Goal: Task Accomplishment & Management: Use online tool/utility

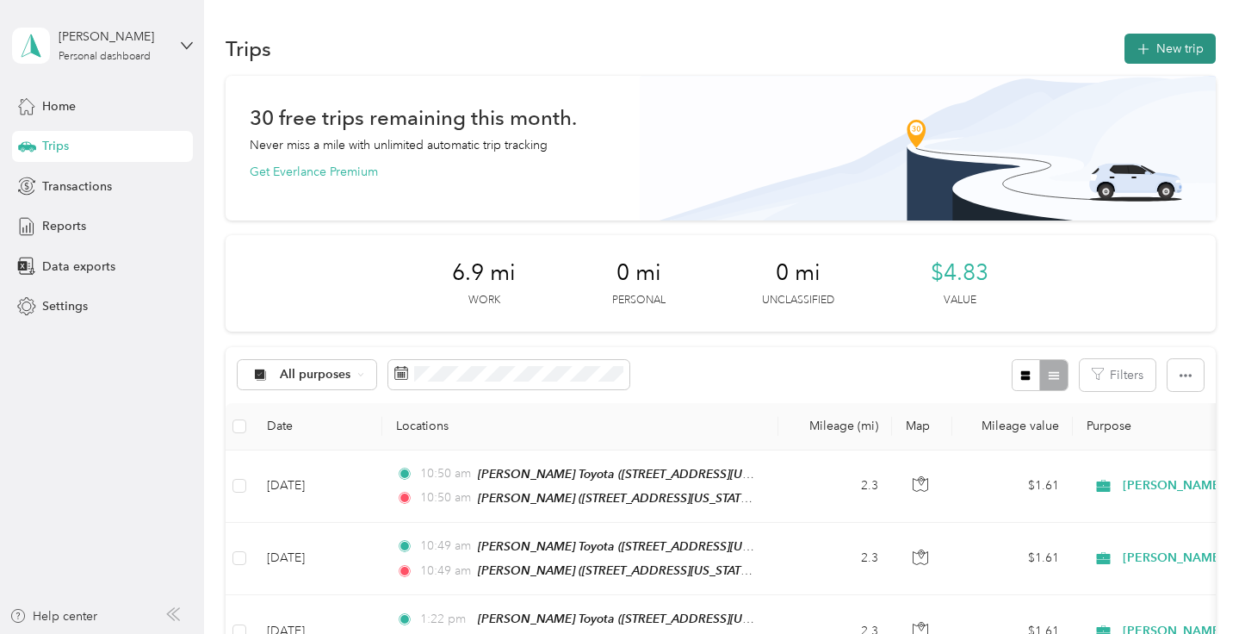
click at [1177, 46] on button "New trip" at bounding box center [1170, 49] width 91 height 30
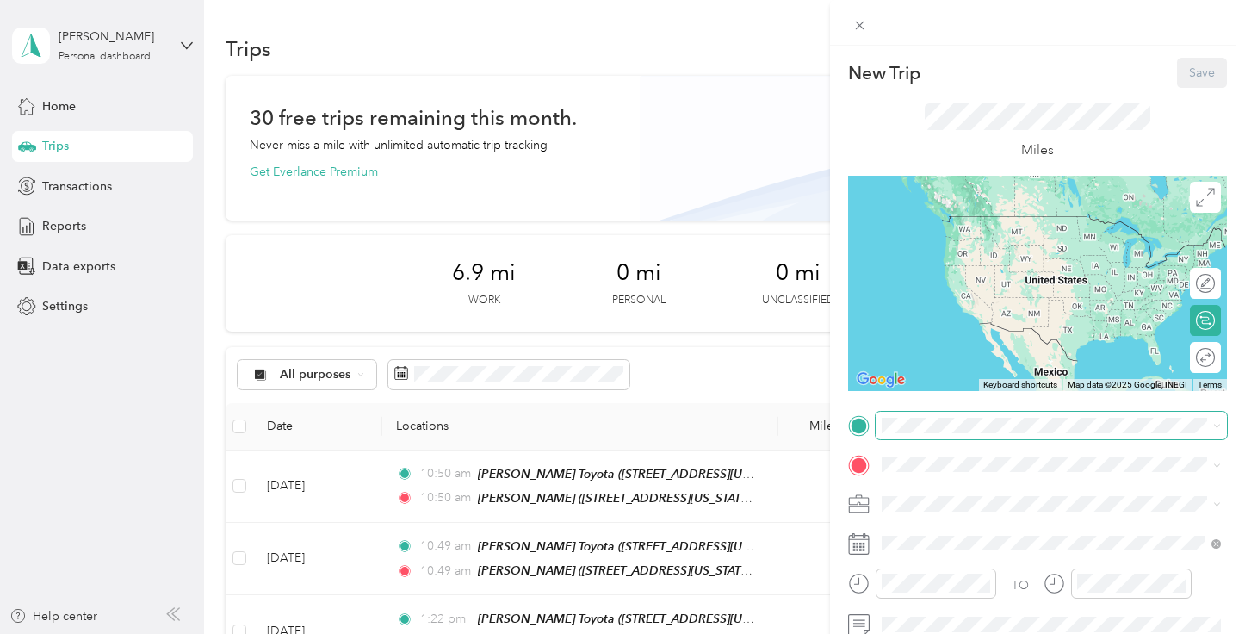
click at [947, 434] on span at bounding box center [1051, 426] width 351 height 28
click at [1048, 377] on div "TEAM [PERSON_NAME] Toyota [STREET_ADDRESS][US_STATE]" at bounding box center [1016, 356] width 203 height 42
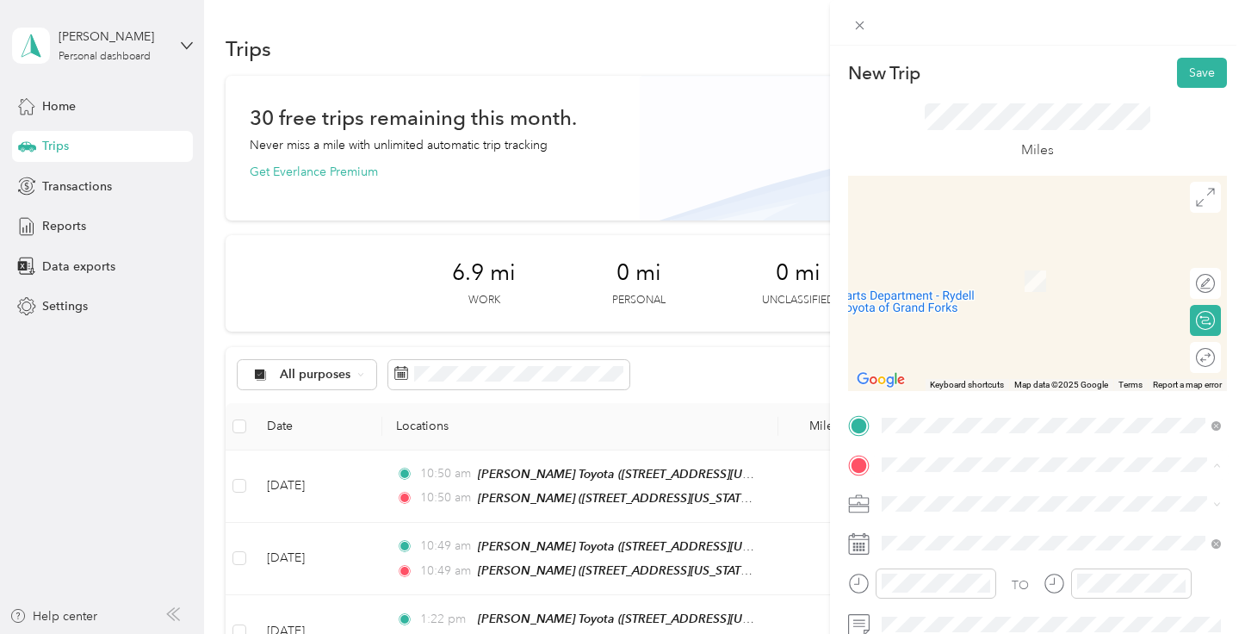
click at [1000, 354] on span "[STREET_ADDRESS][US_STATE][US_STATE]" at bounding box center [1032, 346] width 235 height 15
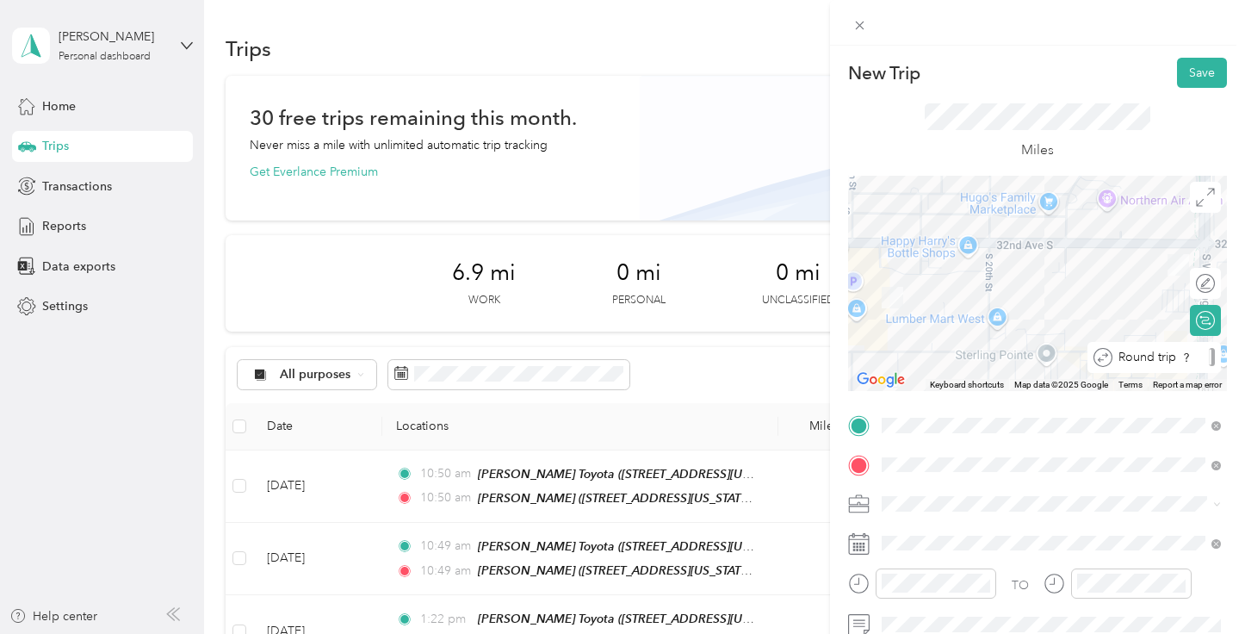
click at [1209, 363] on div at bounding box center [1212, 357] width 6 height 18
click at [1207, 75] on button "Save" at bounding box center [1202, 73] width 50 height 30
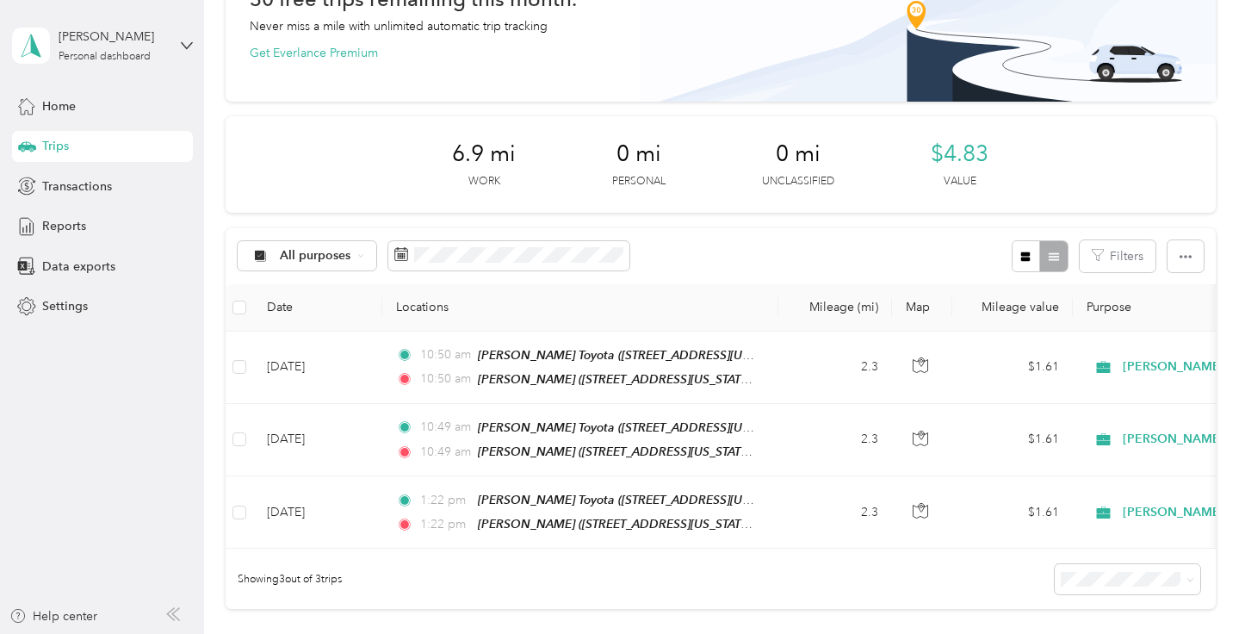
scroll to position [47, 0]
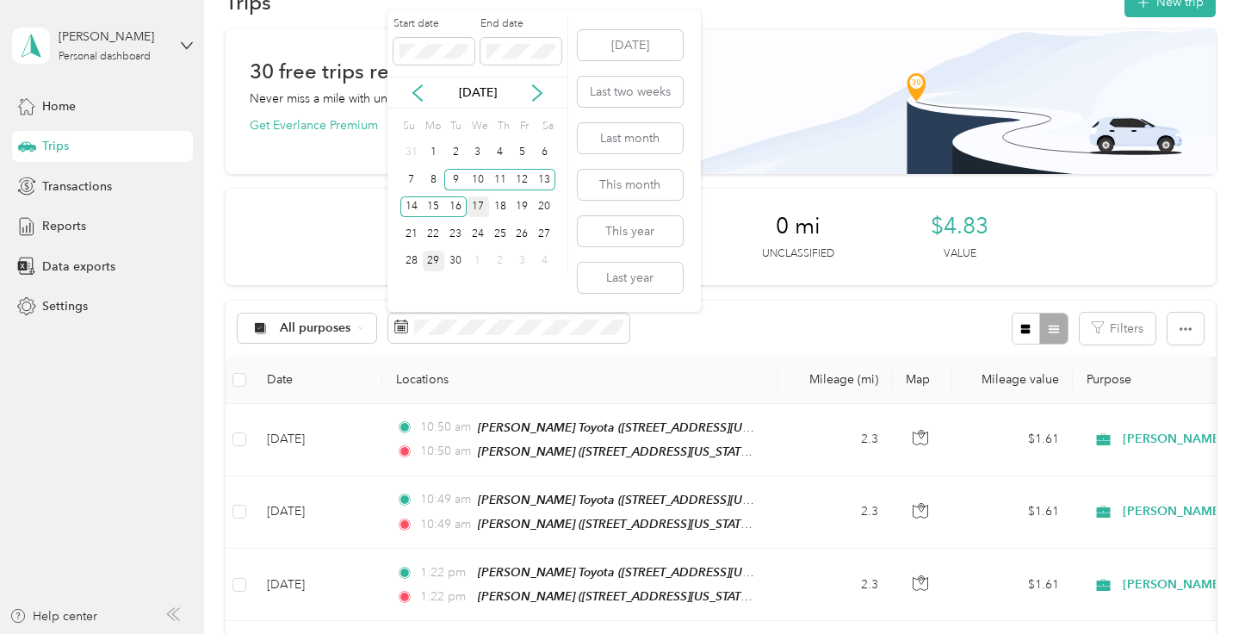
click at [481, 207] on div "17" at bounding box center [478, 207] width 22 height 22
click at [434, 262] on div "29" at bounding box center [434, 262] width 22 height 22
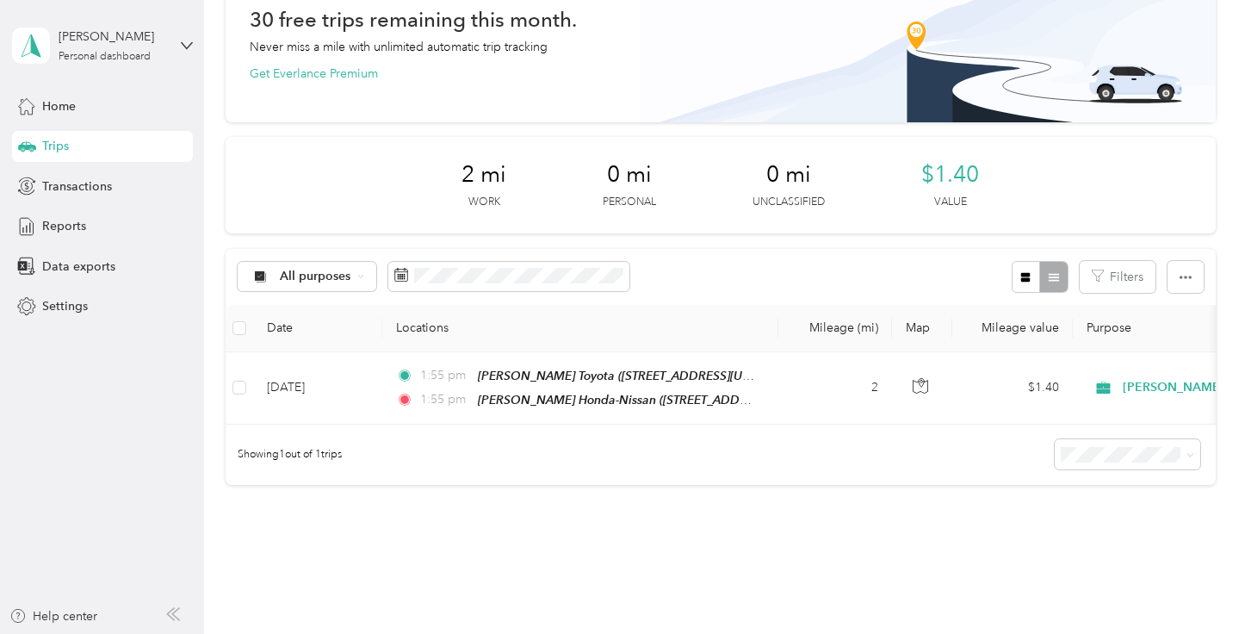
scroll to position [96, 0]
